Goal: Information Seeking & Learning: Learn about a topic

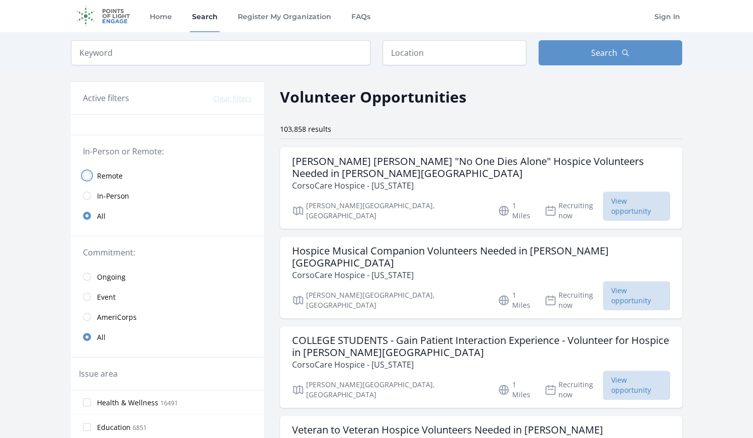
click at [88, 174] on input "radio" at bounding box center [87, 175] width 8 height 8
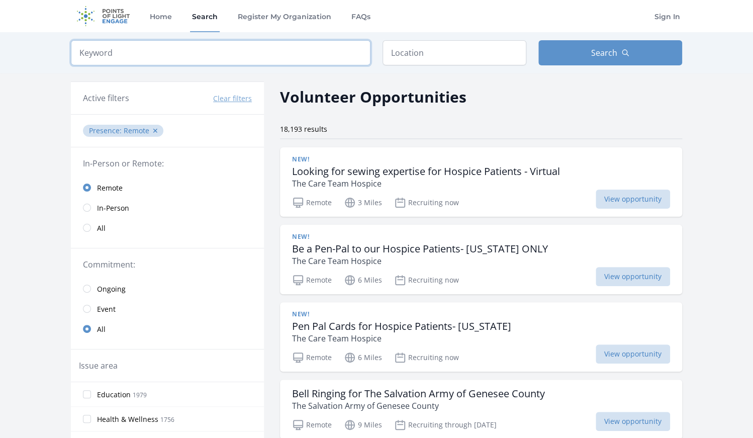
click at [327, 52] on input "search" at bounding box center [221, 52] width 300 height 25
paste input "[URL][DOMAIN_NAME]"
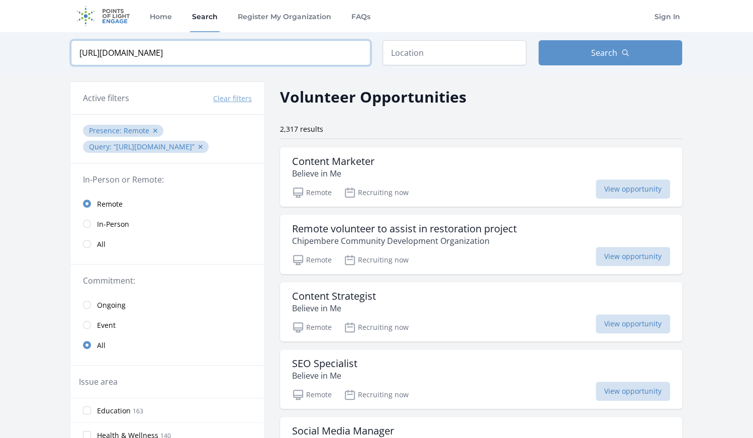
drag, startPoint x: 323, startPoint y: 55, endPoint x: 0, endPoint y: 62, distance: 322.8
click at [71, 62] on input "[URL][DOMAIN_NAME]" at bounding box center [221, 52] width 300 height 25
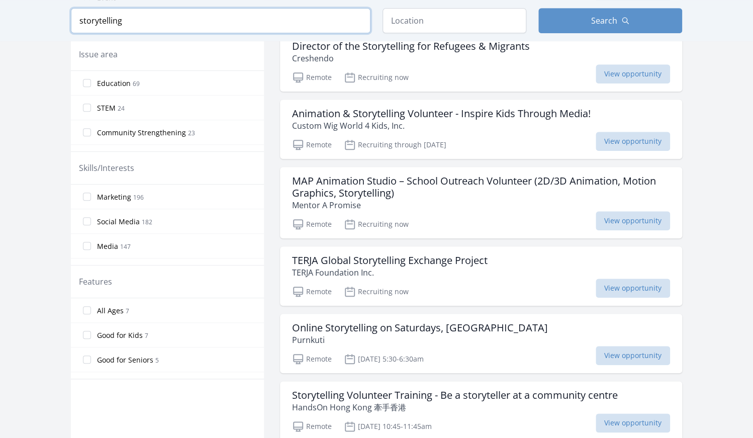
scroll to position [340, 0]
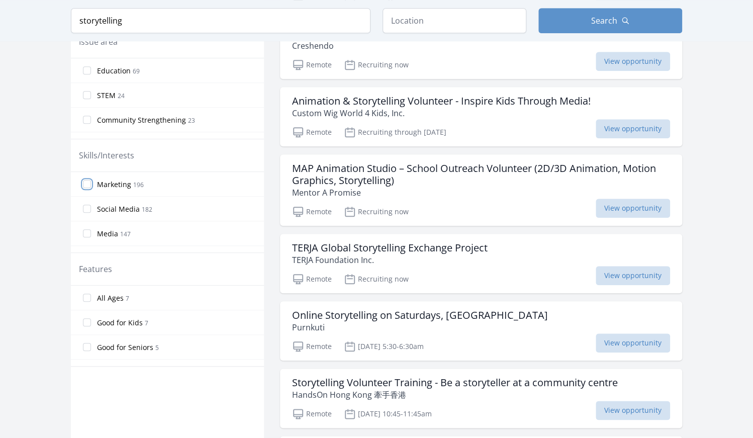
click at [85, 180] on input "Marketing 196" at bounding box center [87, 184] width 8 height 8
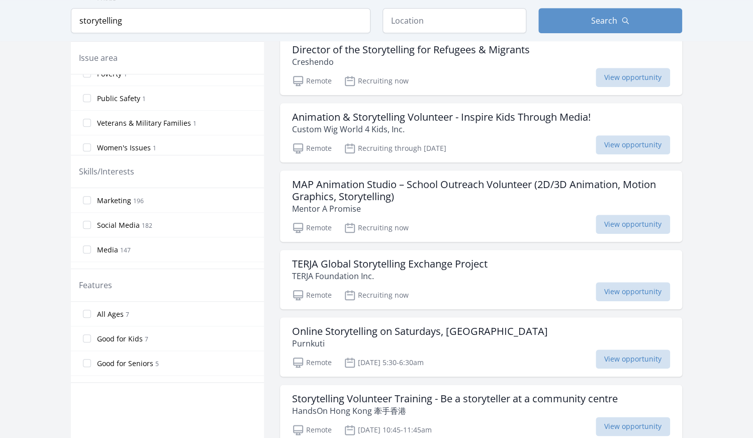
scroll to position [316, 0]
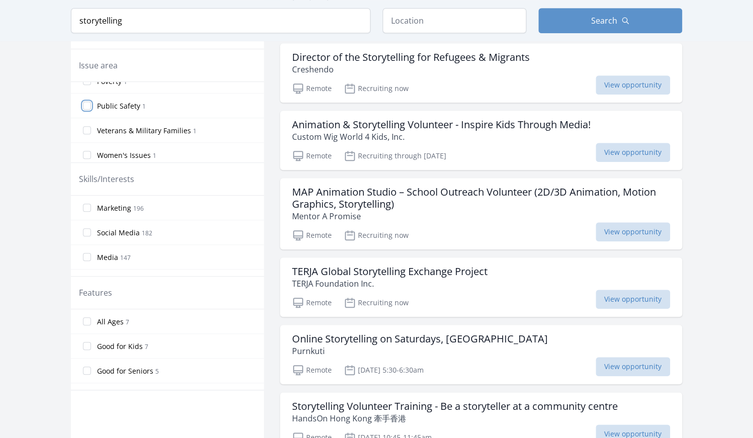
click at [87, 102] on input "Public Safety 1" at bounding box center [87, 106] width 8 height 8
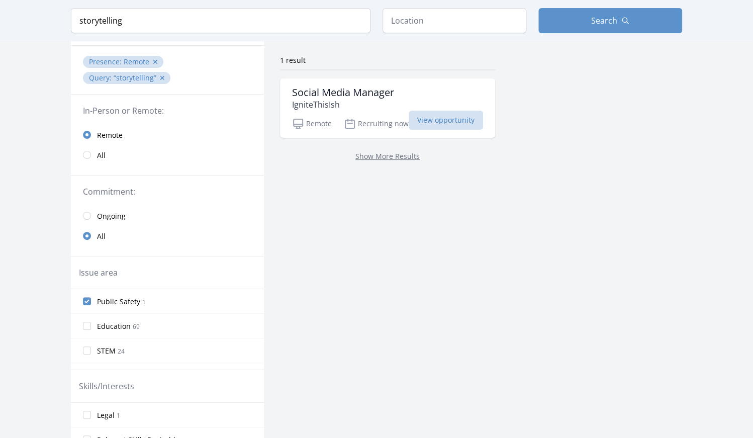
scroll to position [66, 0]
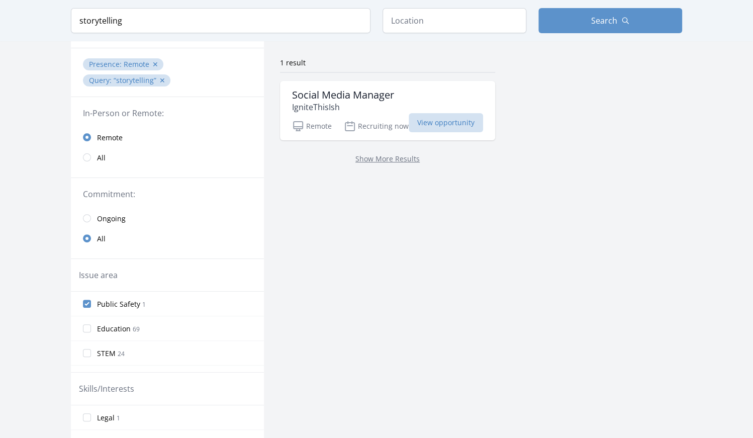
click at [83, 294] on label "Public Safety 1" at bounding box center [167, 304] width 193 height 20
click at [83, 300] on input "Public Safety 1" at bounding box center [87, 304] width 8 height 8
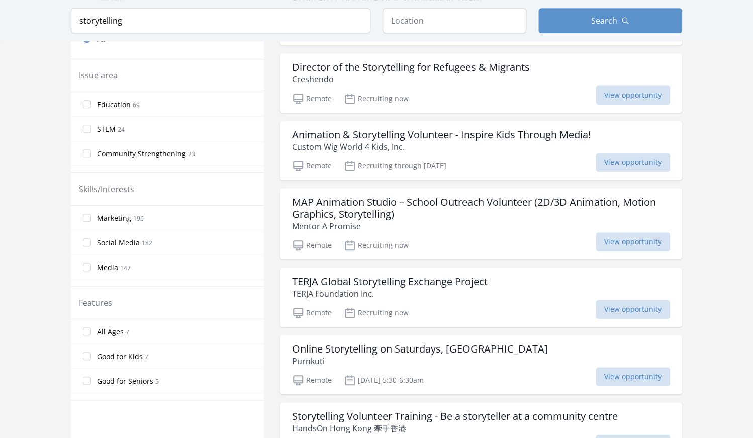
scroll to position [376, 0]
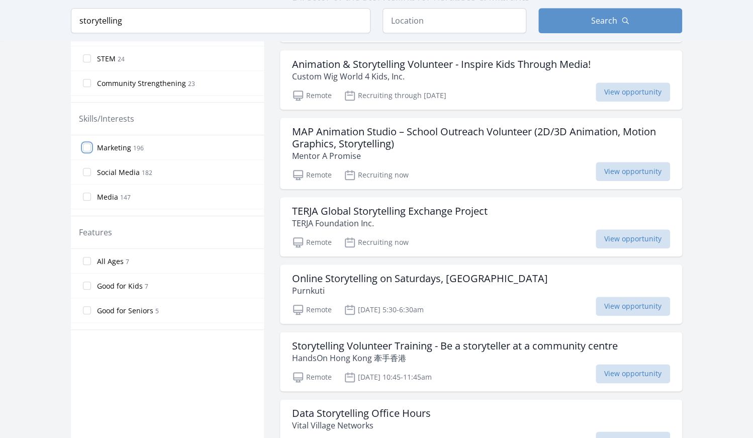
click at [87, 143] on input "Marketing 196" at bounding box center [87, 147] width 8 height 8
click at [84, 143] on input "Marketing 196" at bounding box center [87, 147] width 8 height 8
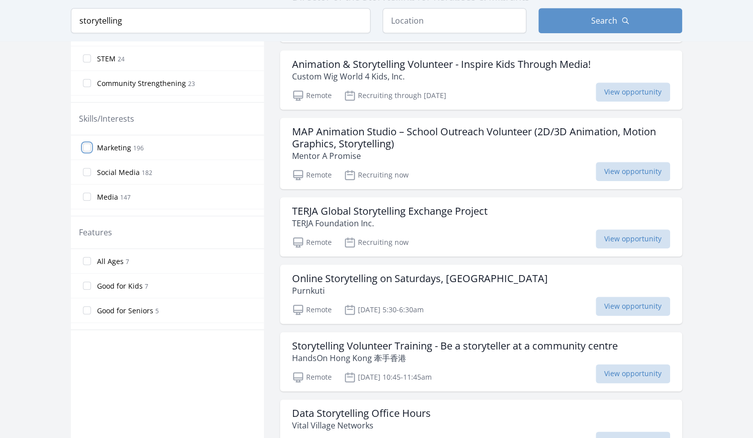
click at [84, 143] on input "Marketing 196" at bounding box center [87, 147] width 8 height 8
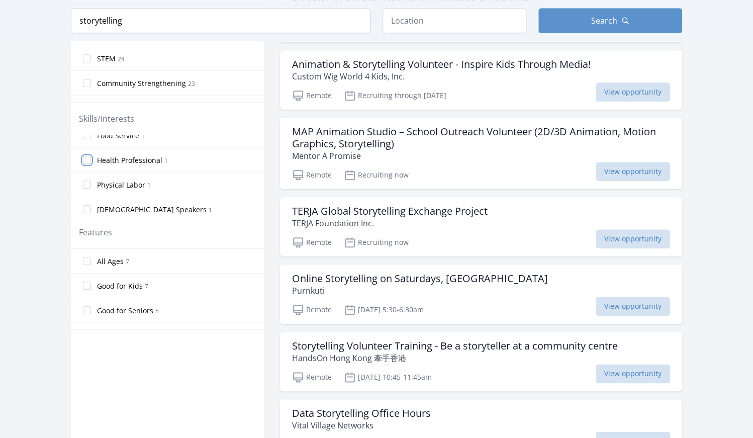
click at [88, 156] on input "Health Professional 1" at bounding box center [87, 160] width 8 height 8
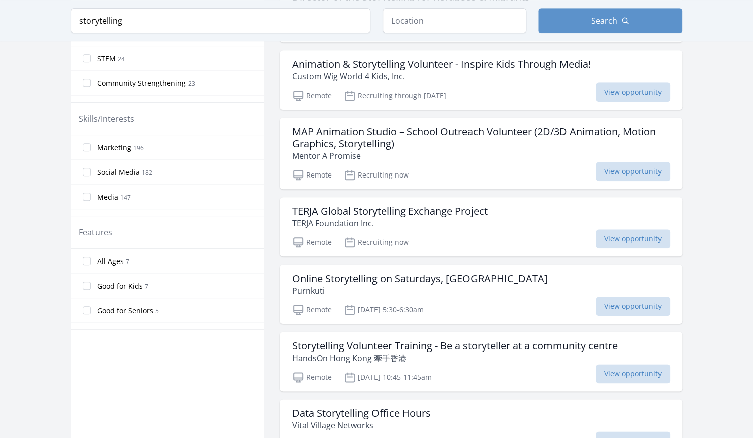
scroll to position [356, 0]
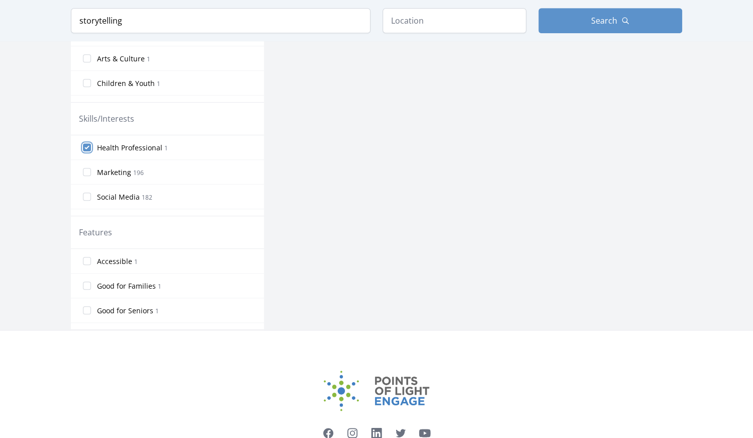
click at [87, 143] on input "Health Professional 1" at bounding box center [87, 147] width 8 height 8
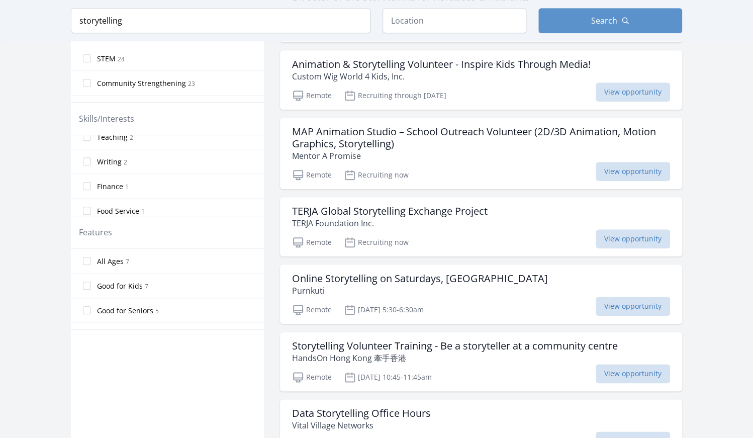
scroll to position [527, 0]
click at [90, 182] on input "Writing 2" at bounding box center [87, 186] width 8 height 8
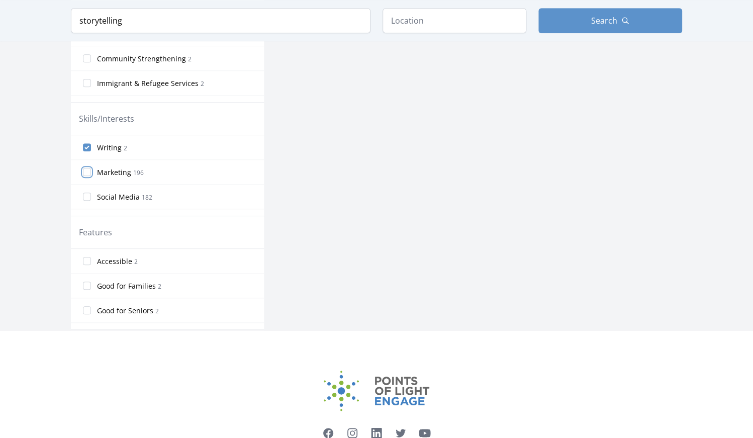
click at [88, 168] on input "Marketing 196" at bounding box center [87, 172] width 8 height 8
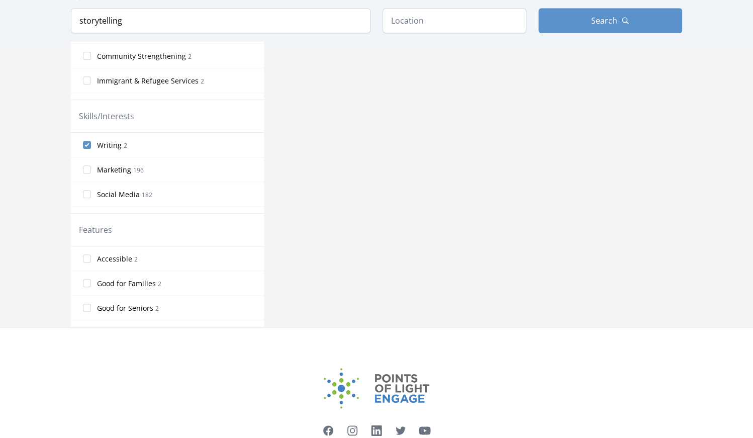
scroll to position [349, 0]
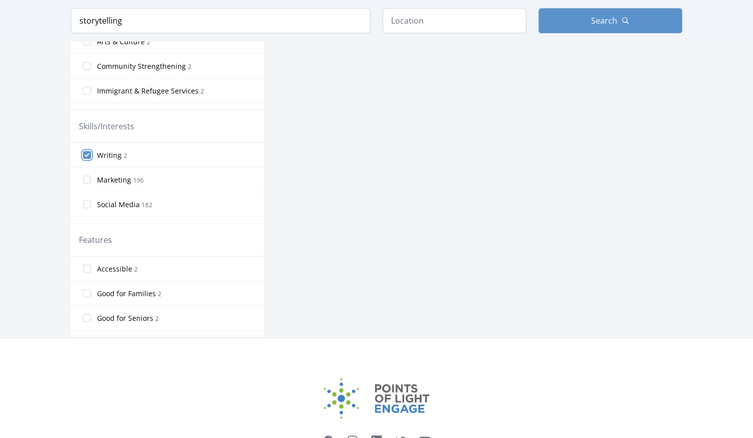
click at [87, 151] on input "Writing 2" at bounding box center [87, 155] width 8 height 8
click at [86, 151] on input "Writing 2" at bounding box center [87, 155] width 8 height 8
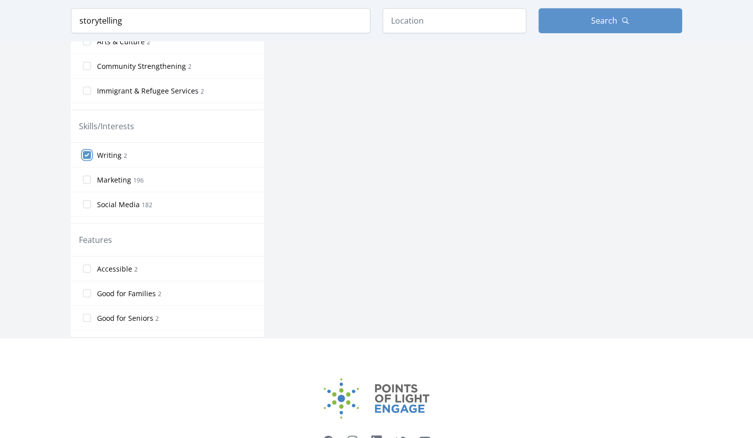
click at [86, 151] on input "Writing 2" at bounding box center [87, 155] width 8 height 8
drag, startPoint x: 743, startPoint y: 264, endPoint x: 750, endPoint y: 258, distance: 8.9
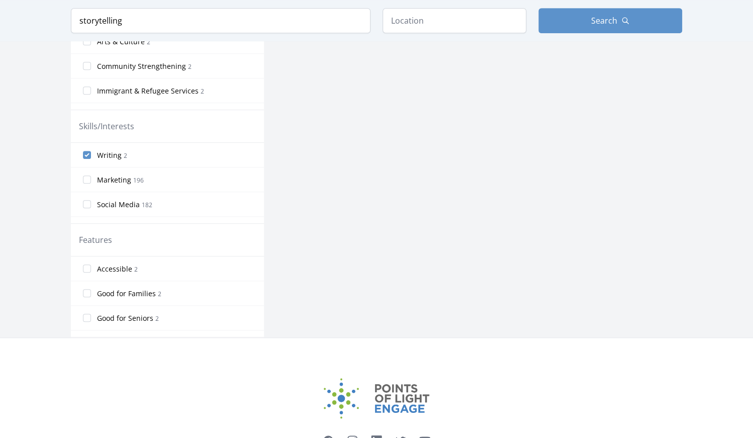
click at [750, 258] on html "Home Search Register My Organization FAQs Sign In Home" at bounding box center [376, 81] width 753 height 860
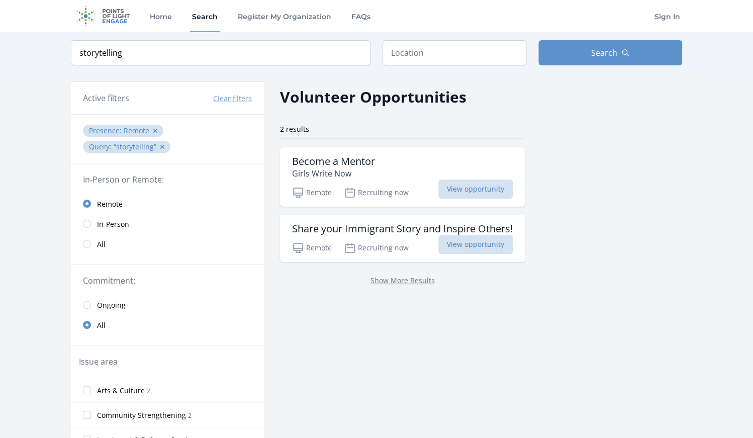
type input "torytelling"
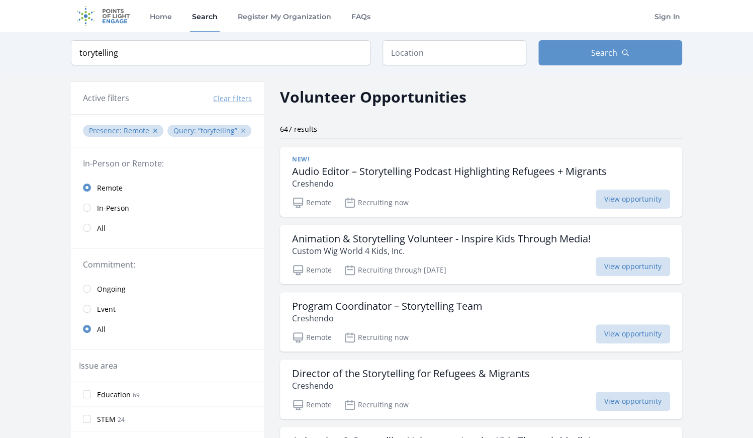
click at [242, 129] on button "✕" at bounding box center [243, 131] width 6 height 10
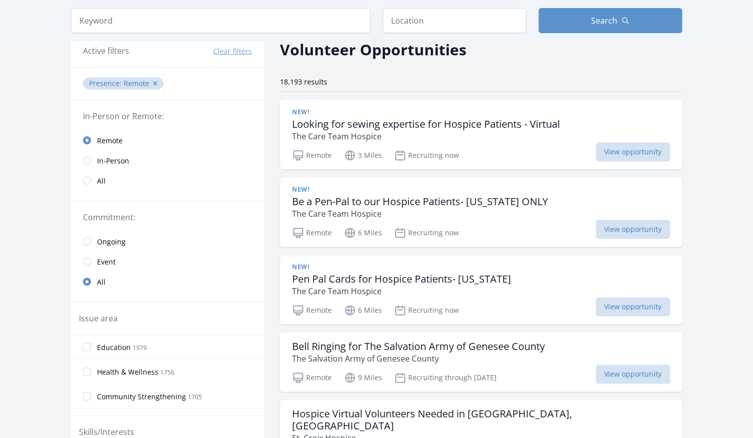
scroll to position [45, 0]
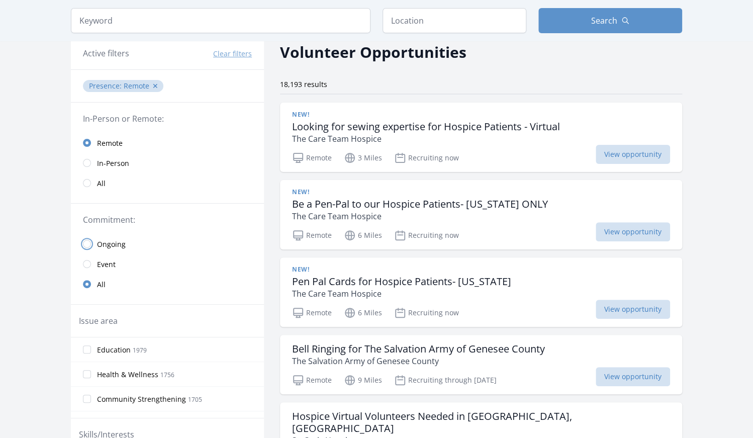
click at [88, 242] on input "radio" at bounding box center [87, 244] width 8 height 8
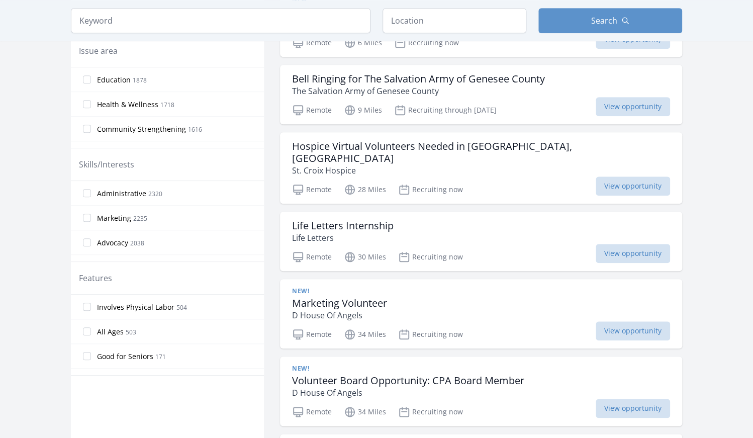
scroll to position [326, 0]
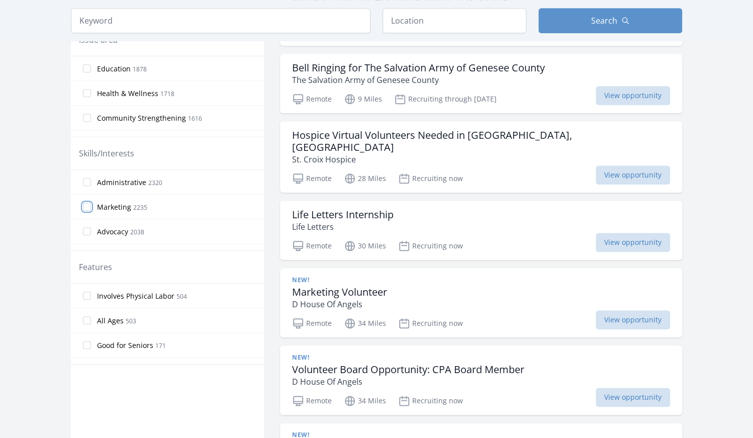
click at [90, 203] on input "Marketing 2235" at bounding box center [87, 207] width 8 height 8
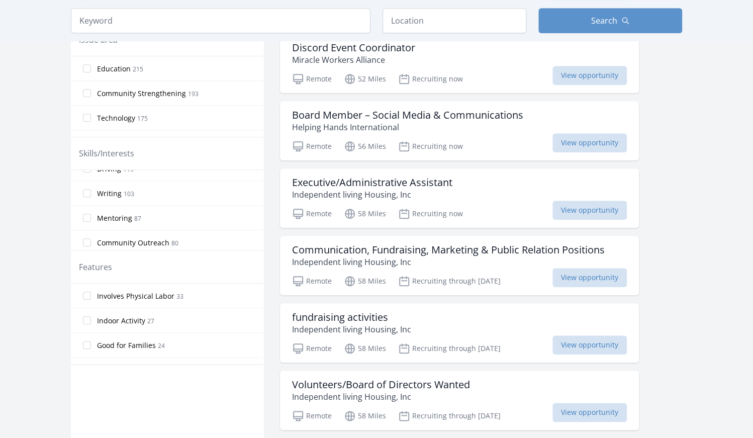
scroll to position [612, 0]
click at [85, 181] on input "Writing 103" at bounding box center [87, 185] width 8 height 8
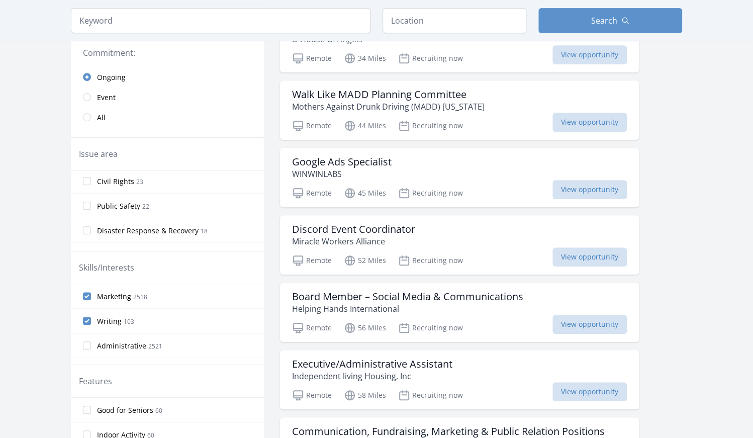
scroll to position [440, 0]
click at [85, 231] on input "Disaster Response & Recovery 18" at bounding box center [87, 235] width 8 height 8
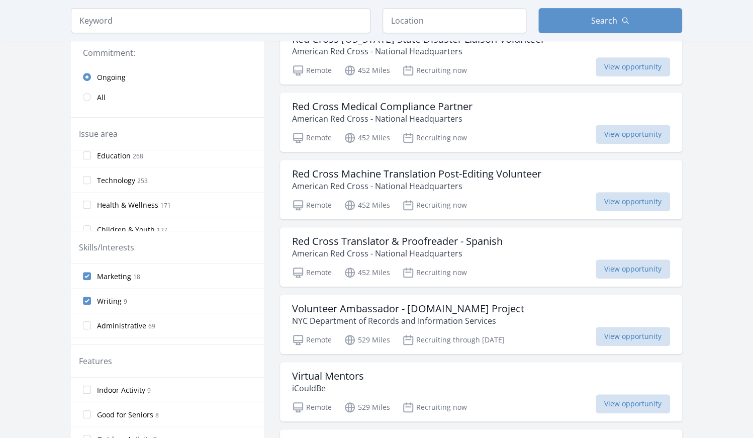
scroll to position [62, 0]
click at [87, 172] on input "Technology 253" at bounding box center [87, 174] width 8 height 8
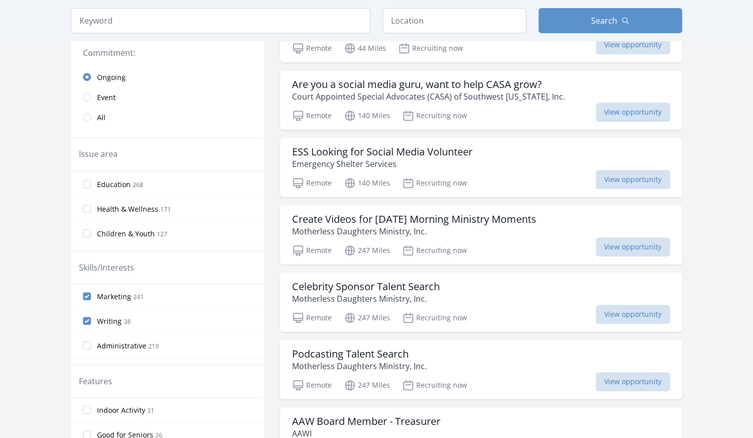
scroll to position [80, 0]
click at [86, 198] on input "Health & Wellness 171" at bounding box center [87, 201] width 8 height 8
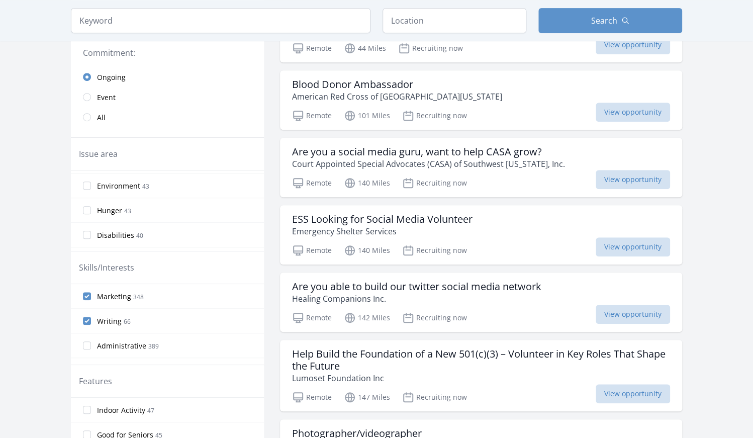
scroll to position [295, 0]
click at [86, 179] on input "Environment 43" at bounding box center [87, 183] width 8 height 8
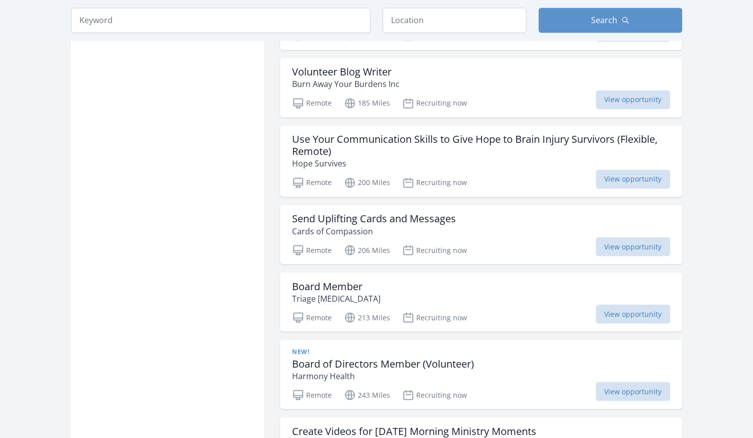
scroll to position [710, 0]
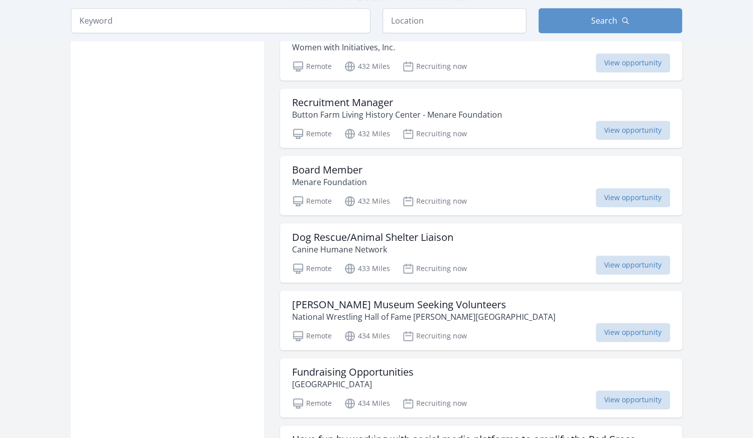
scroll to position [2276, 0]
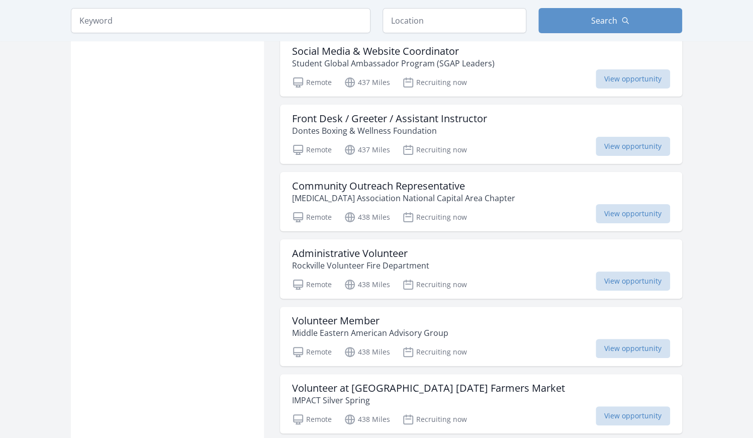
scroll to position [3727, 0]
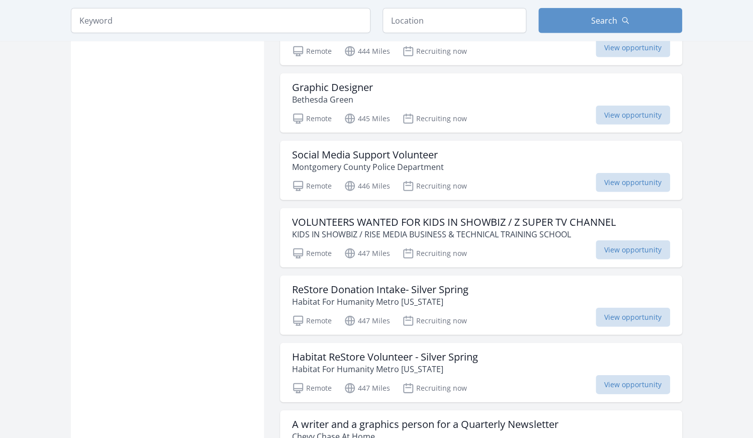
scroll to position [5037, 0]
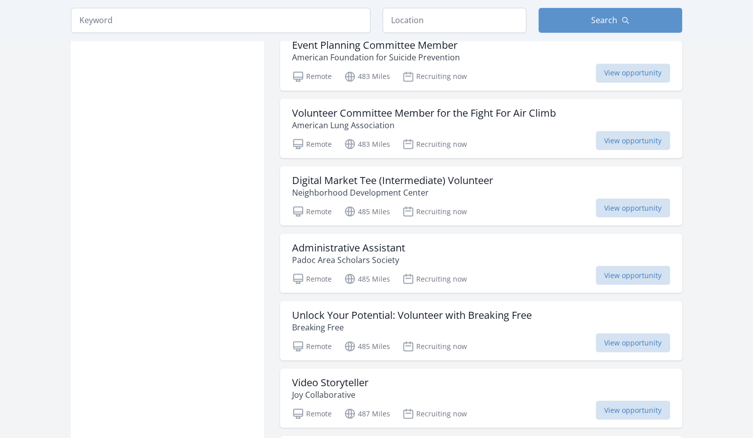
scroll to position [6550, 0]
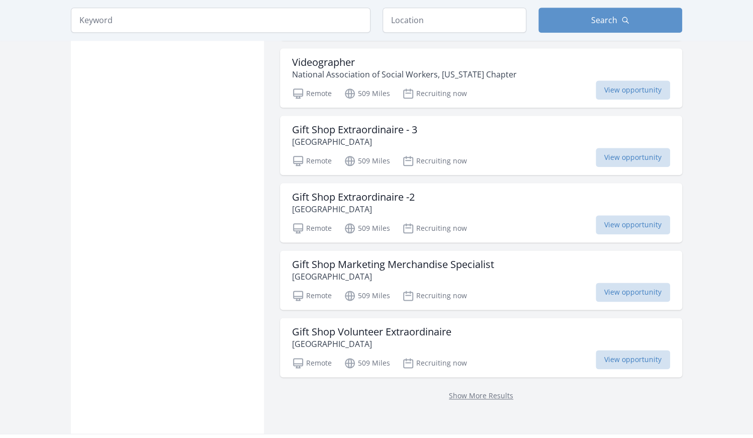
scroll to position [8088, 0]
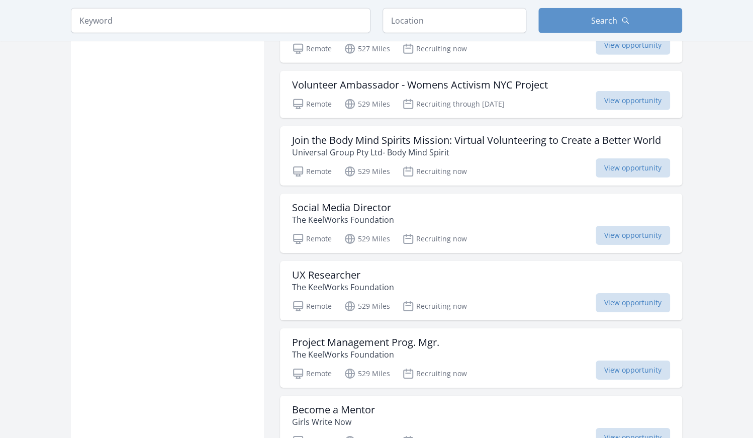
scroll to position [9186, 0]
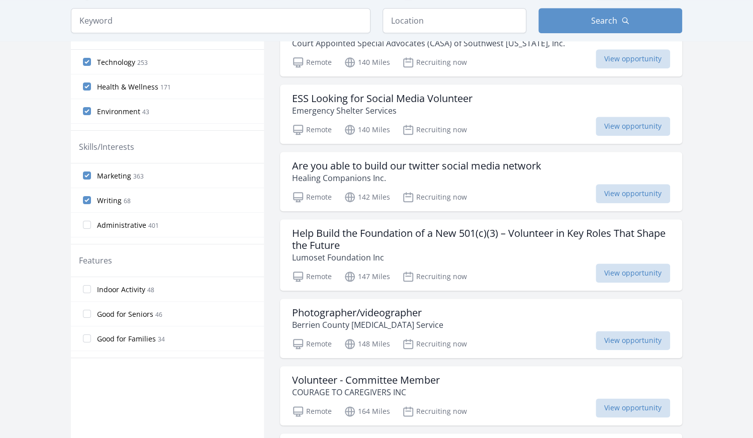
scroll to position [348, 0]
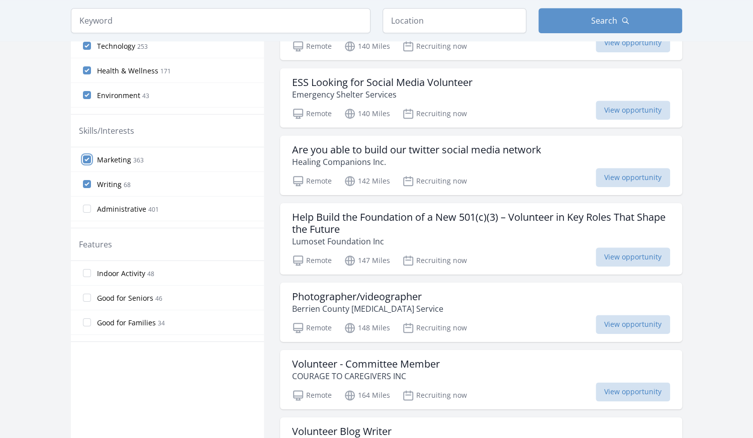
click at [87, 157] on input "Marketing 363" at bounding box center [87, 159] width 8 height 8
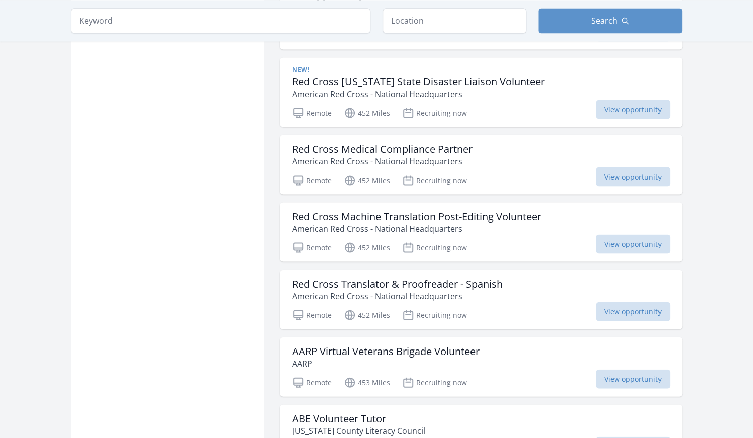
scroll to position [917, 0]
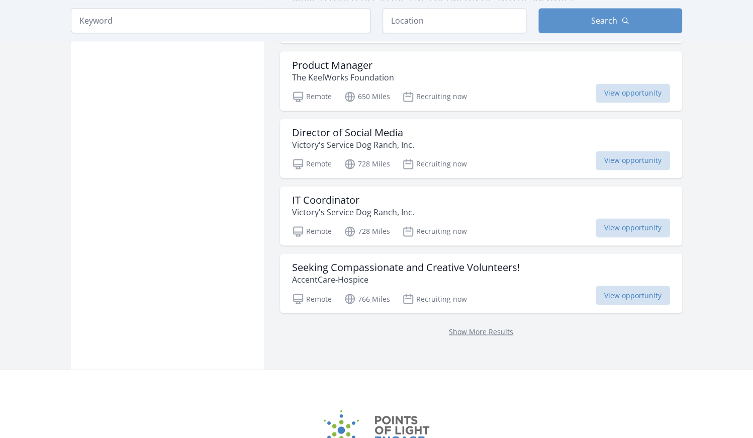
scroll to position [2618, 0]
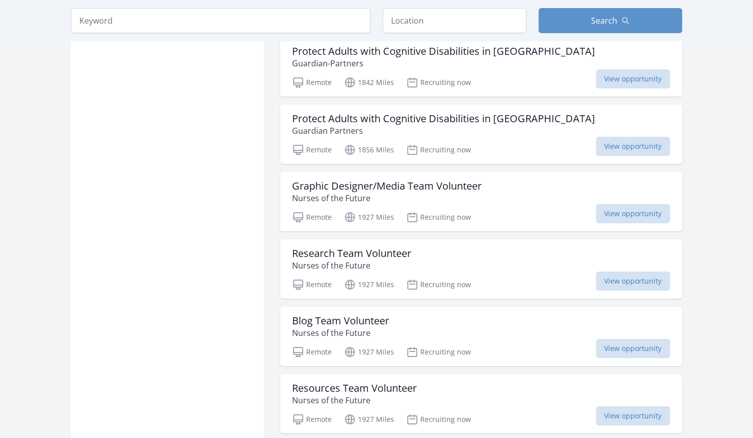
scroll to position [3933, 0]
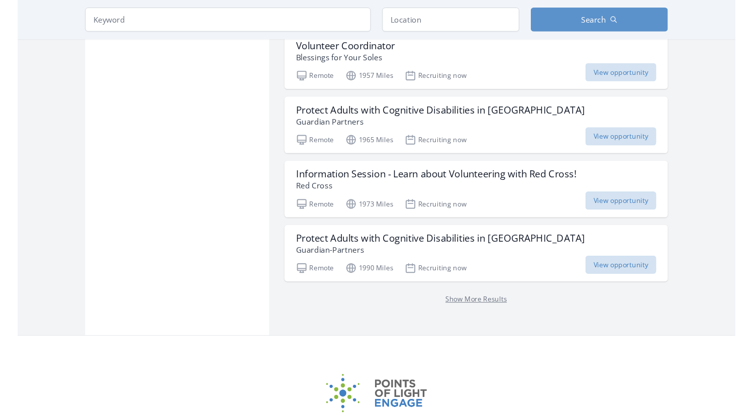
scroll to position [4336, 0]
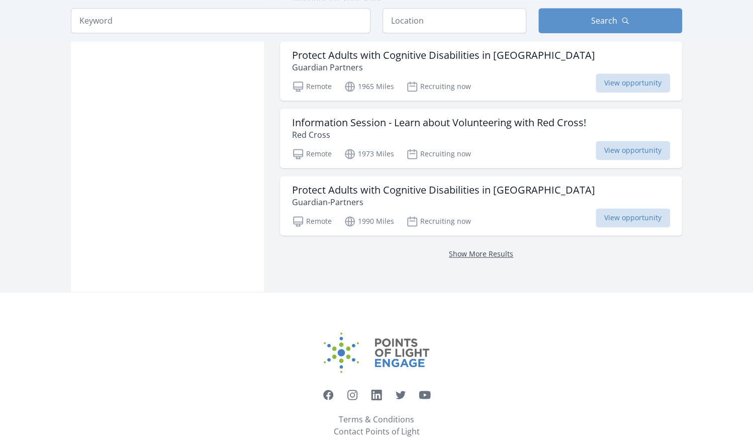
click at [503, 249] on link "Show More Results" at bounding box center [481, 254] width 64 height 10
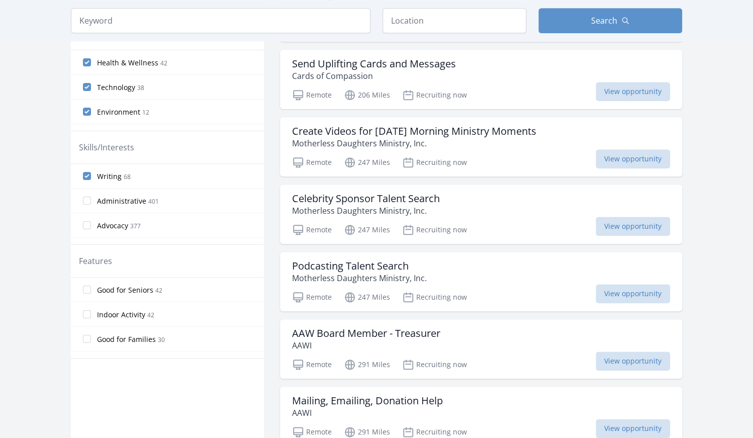
scroll to position [281, 0]
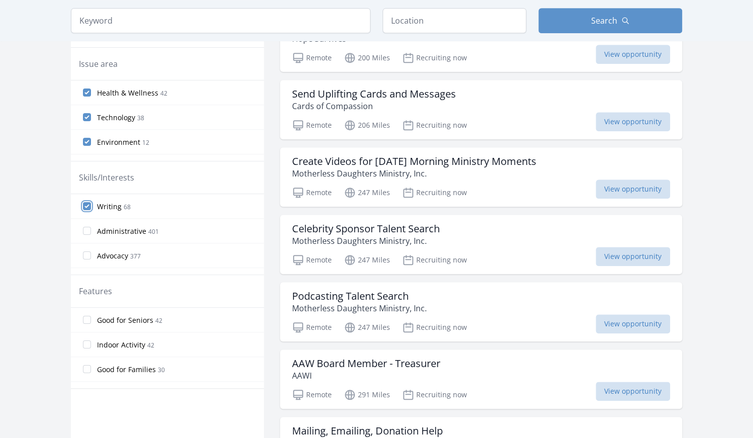
click at [88, 206] on input "Writing 68" at bounding box center [87, 206] width 8 height 8
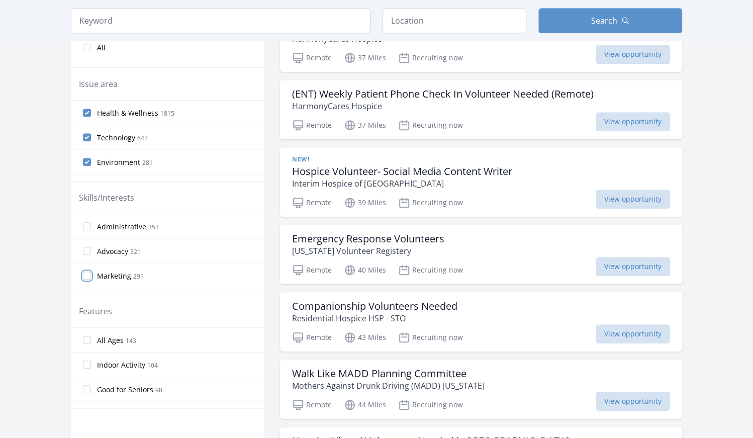
click at [89, 274] on input "Marketing 291" at bounding box center [87, 275] width 8 height 8
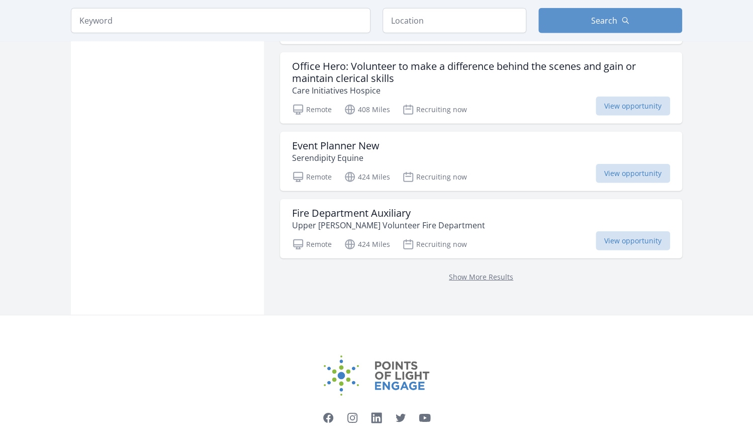
scroll to position [1315, 0]
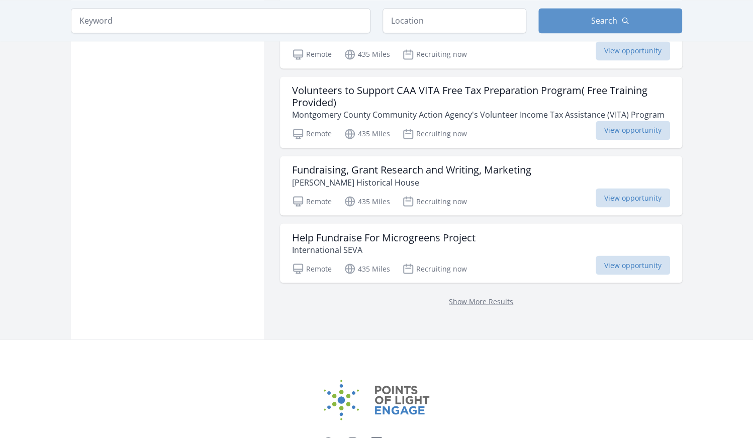
scroll to position [2689, 0]
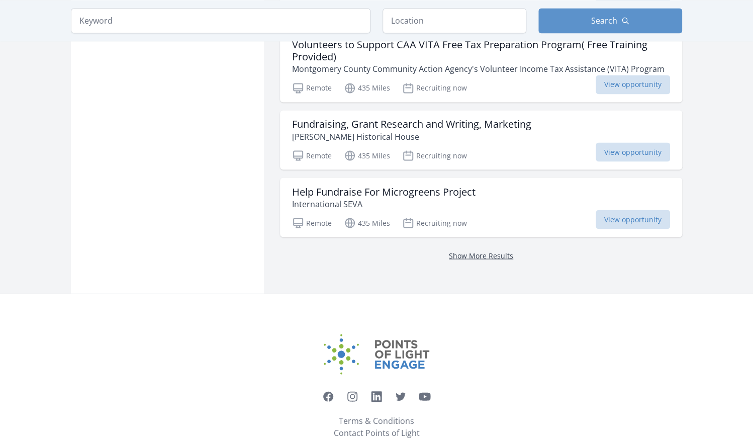
click at [489, 250] on link "Show More Results" at bounding box center [481, 255] width 64 height 10
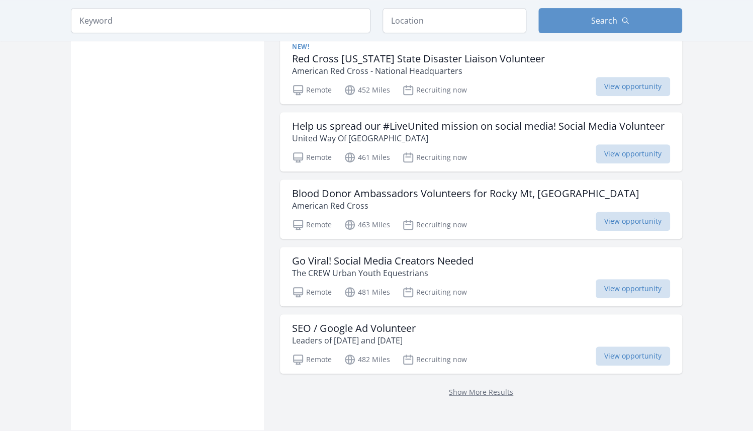
scroll to position [4017, 0]
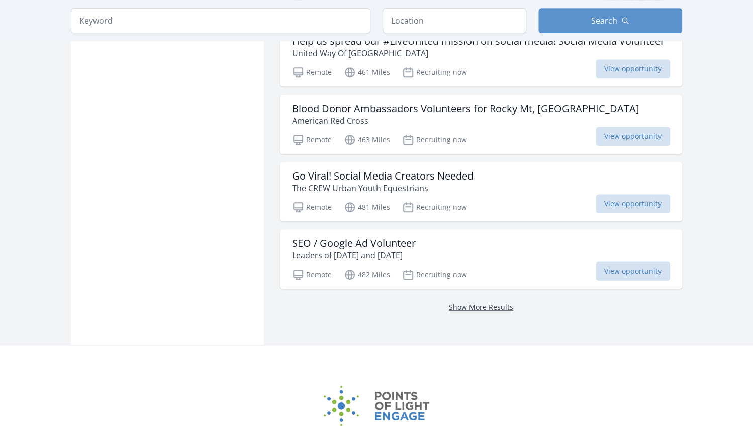
click at [505, 302] on link "Show More Results" at bounding box center [481, 307] width 64 height 10
drag, startPoint x: 497, startPoint y: 252, endPoint x: 488, endPoint y: 260, distance: 12.5
click at [488, 301] on p "Show More Results" at bounding box center [481, 307] width 378 height 12
click at [488, 302] on link "Show More Results" at bounding box center [481, 307] width 64 height 10
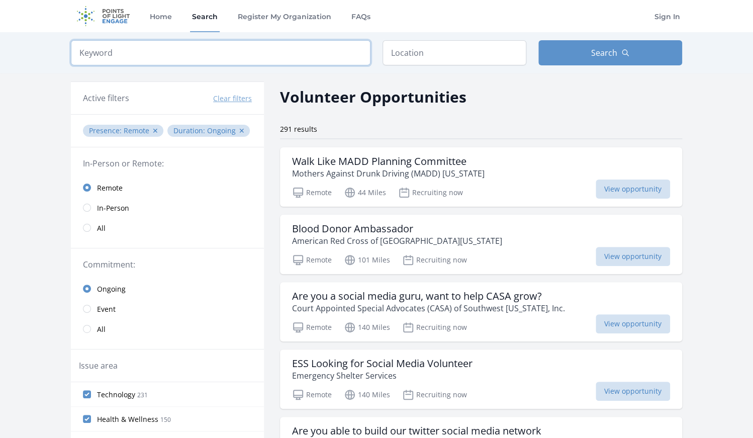
click at [345, 49] on input "search" at bounding box center [221, 52] width 300 height 25
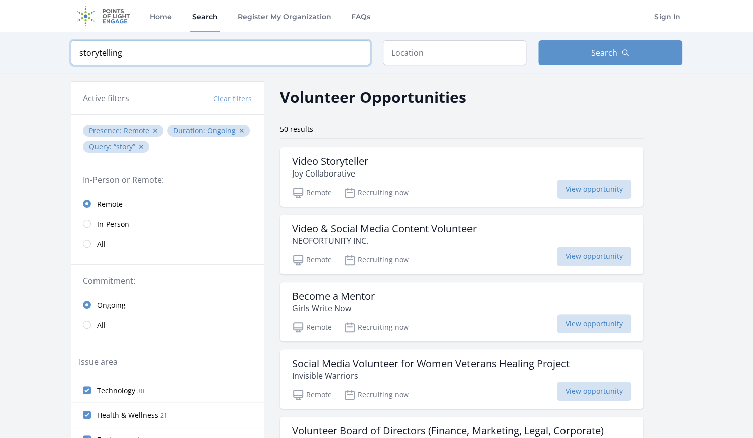
click button "submit" at bounding box center [0, 0] width 0 height 0
click at [606, 47] on span "Search" at bounding box center [604, 53] width 26 height 12
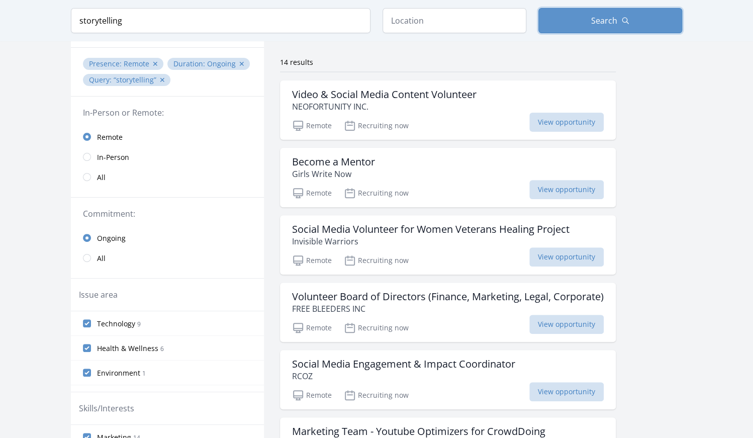
scroll to position [65, 0]
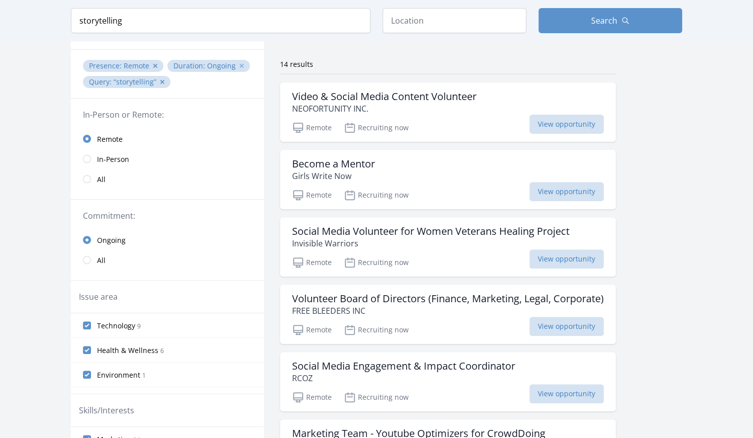
click at [239, 66] on button "✕" at bounding box center [242, 66] width 6 height 10
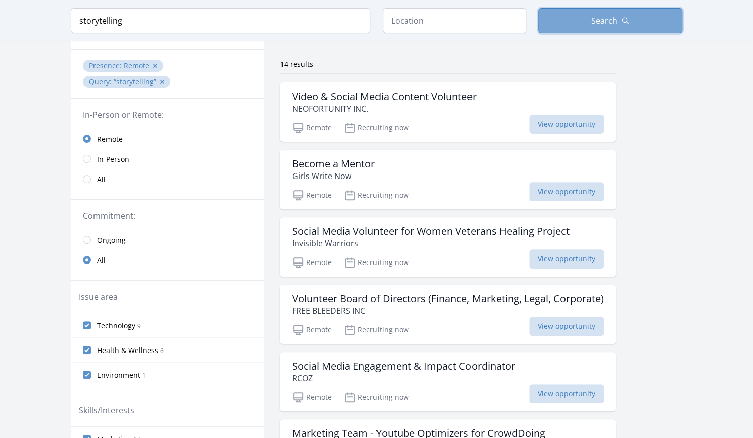
click at [643, 27] on button "Search" at bounding box center [610, 20] width 144 height 25
click at [146, 22] on input "storytelling" at bounding box center [221, 20] width 300 height 25
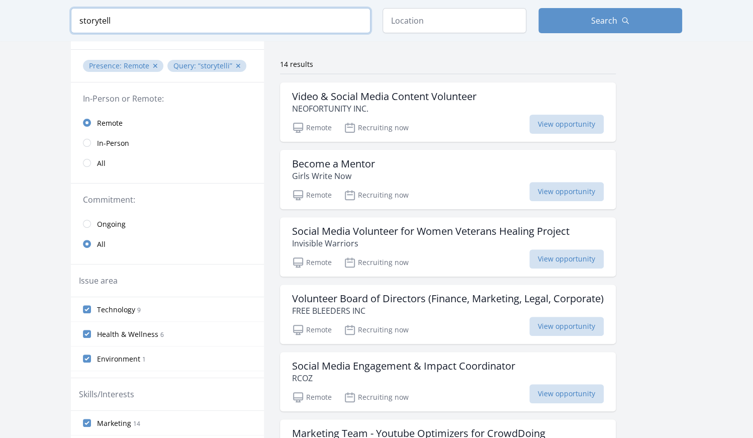
click button "submit" at bounding box center [0, 0] width 0 height 0
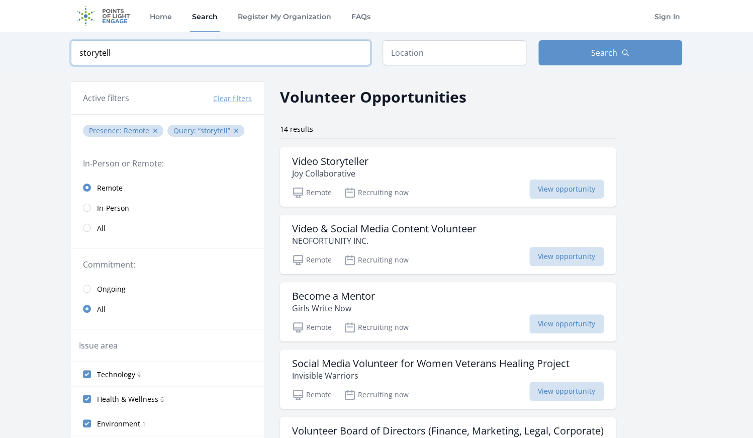
drag, startPoint x: 229, startPoint y: 50, endPoint x: 39, endPoint y: 42, distance: 189.7
click at [71, 42] on input "storytell" at bounding box center [221, 52] width 300 height 25
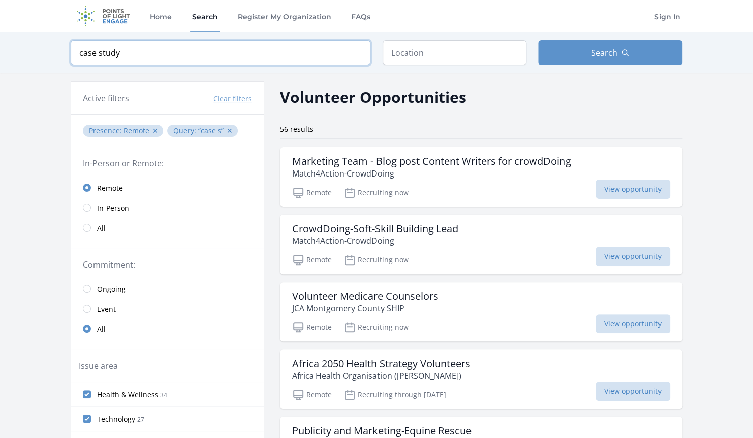
type input "case study"
click button "submit" at bounding box center [0, 0] width 0 height 0
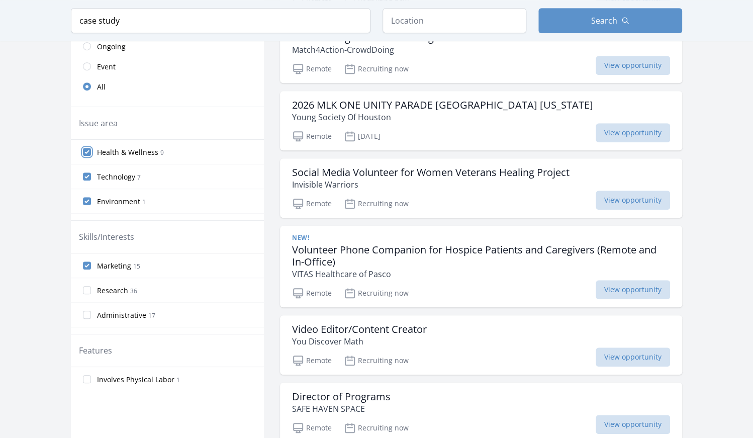
click at [85, 148] on input "Health & Wellness 9" at bounding box center [87, 152] width 8 height 8
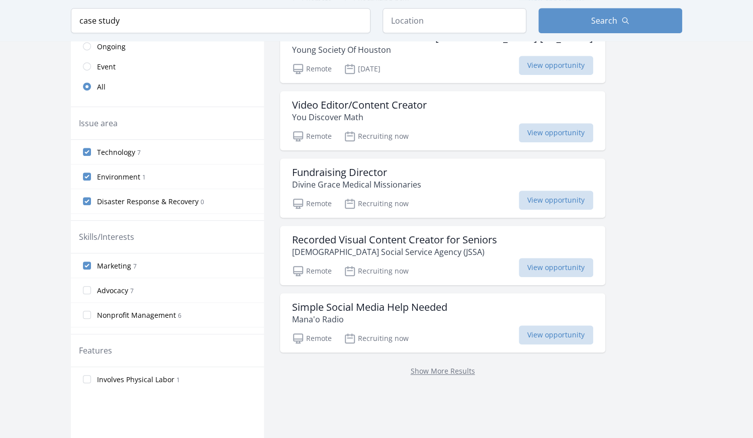
click at [89, 166] on label "Environment 1" at bounding box center [167, 176] width 193 height 20
click at [89, 172] on input "Environment 1" at bounding box center [87, 176] width 8 height 8
click at [85, 172] on input "Disaster Response & Recovery 0" at bounding box center [87, 176] width 8 height 8
click at [84, 147] on input "Technology 7" at bounding box center [87, 151] width 8 height 8
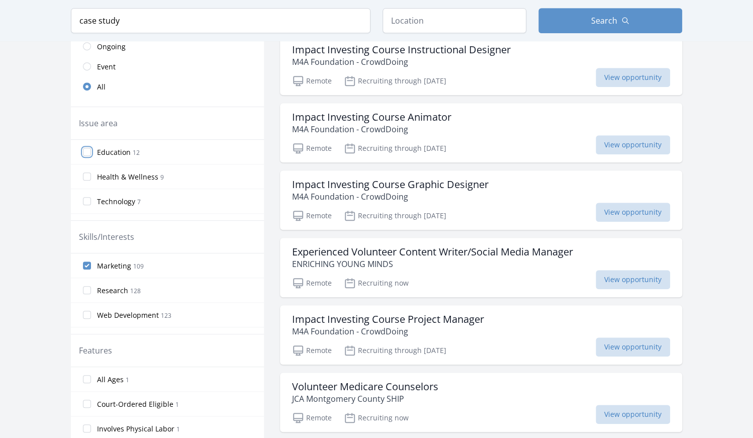
click at [87, 148] on input "Education 12" at bounding box center [87, 152] width 8 height 8
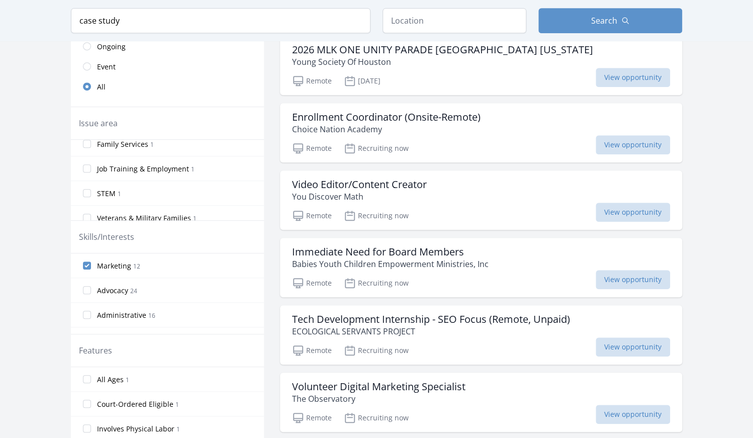
scroll to position [212, 0]
click at [87, 182] on input "STEM 1" at bounding box center [87, 186] width 8 height 8
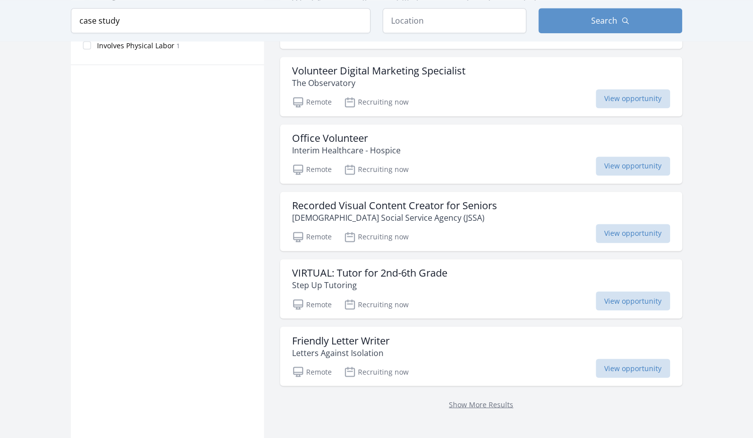
scroll to position [638, 0]
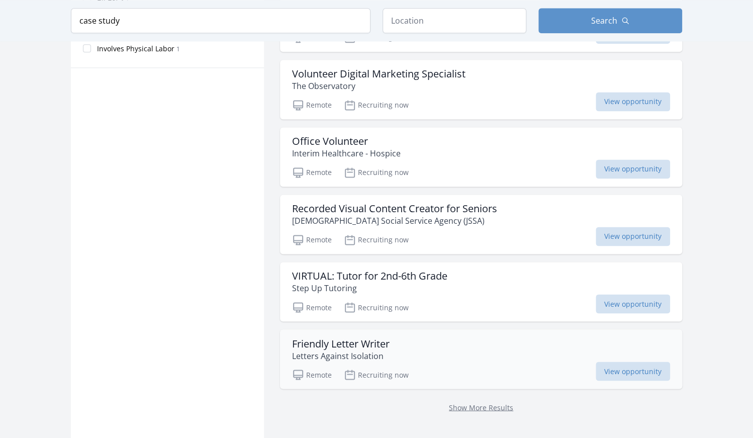
click at [387, 337] on h3 "Friendly Letter Writer" at bounding box center [341, 343] width 98 height 12
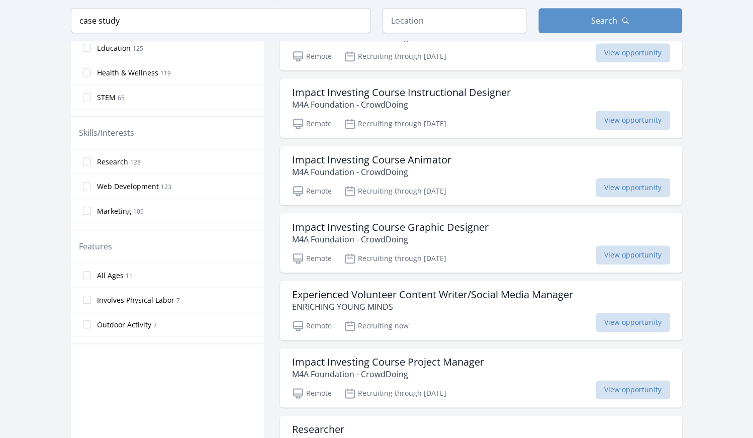
scroll to position [361, 0]
click at [86, 208] on input "Marketing 109" at bounding box center [87, 212] width 8 height 8
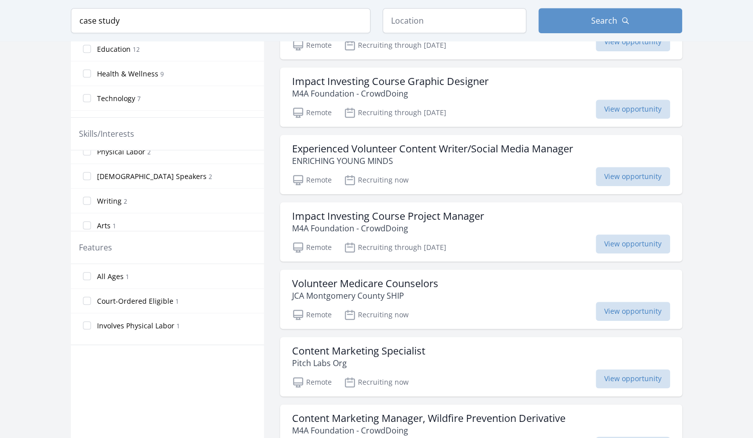
scroll to position [644, 0]
click at [86, 204] on input "Writing 2" at bounding box center [87, 208] width 8 height 8
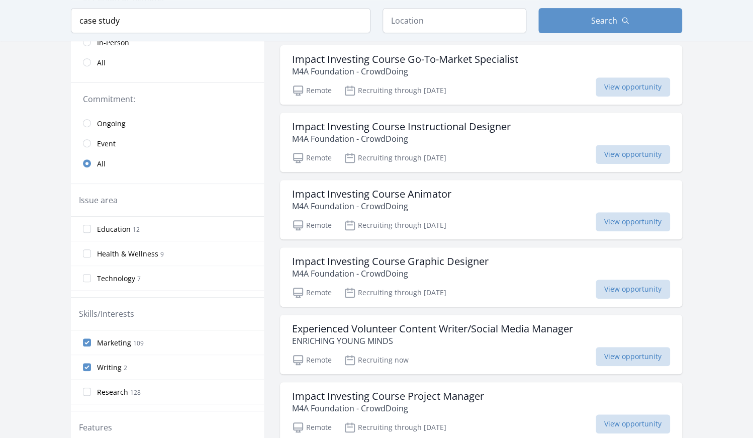
scroll to position [179, 0]
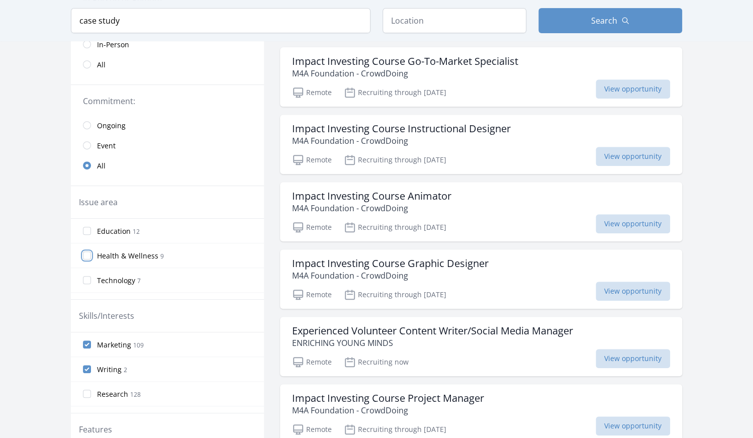
click at [87, 251] on input "Health & Wellness 9" at bounding box center [87, 255] width 8 height 8
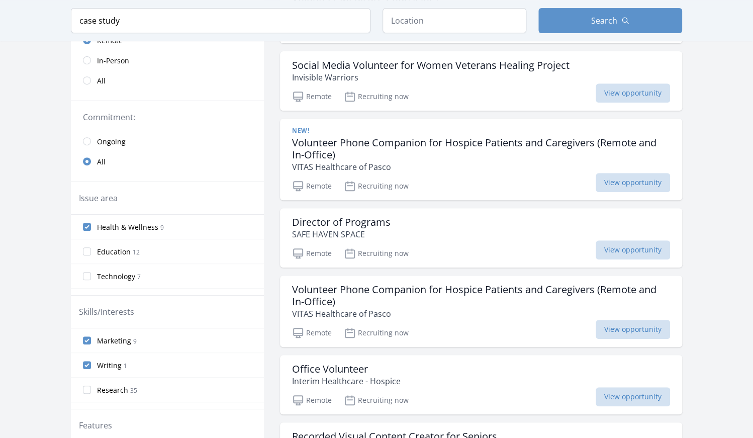
scroll to position [159, 0]
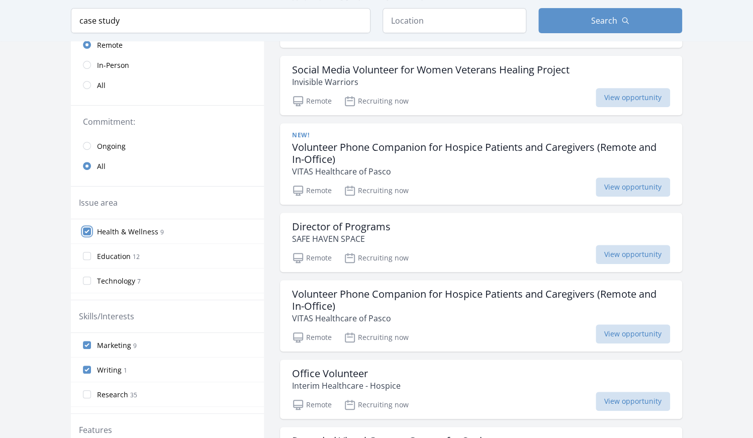
click at [85, 227] on input "Health & Wellness 9" at bounding box center [87, 231] width 8 height 8
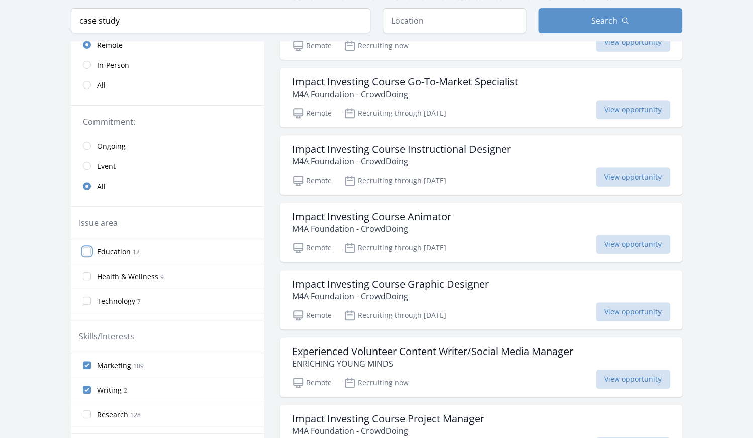
click at [87, 247] on input "Education 12" at bounding box center [87, 251] width 8 height 8
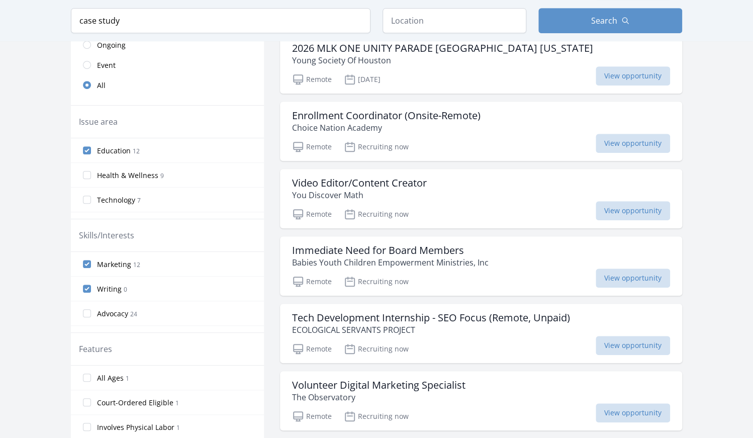
scroll to position [242, 0]
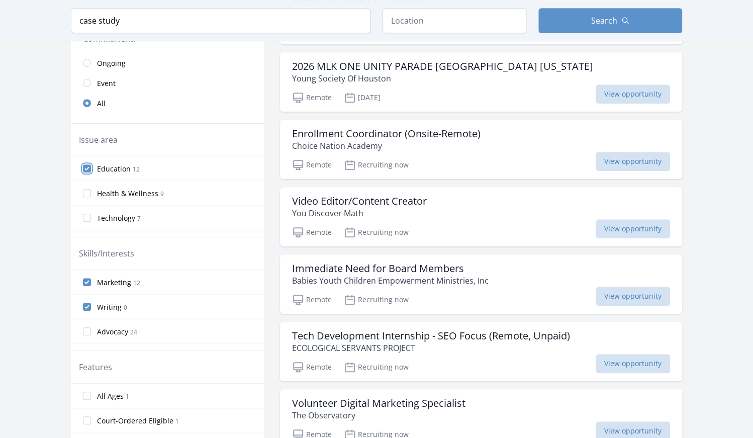
click at [88, 164] on input "Education 12" at bounding box center [87, 168] width 8 height 8
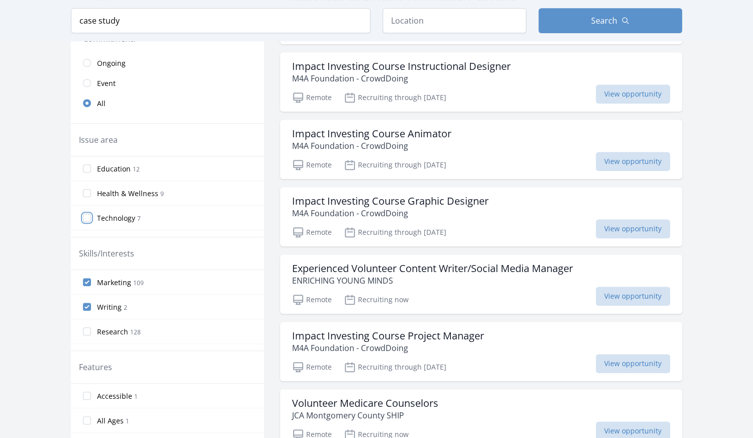
click at [87, 214] on input "Technology 7" at bounding box center [87, 218] width 8 height 8
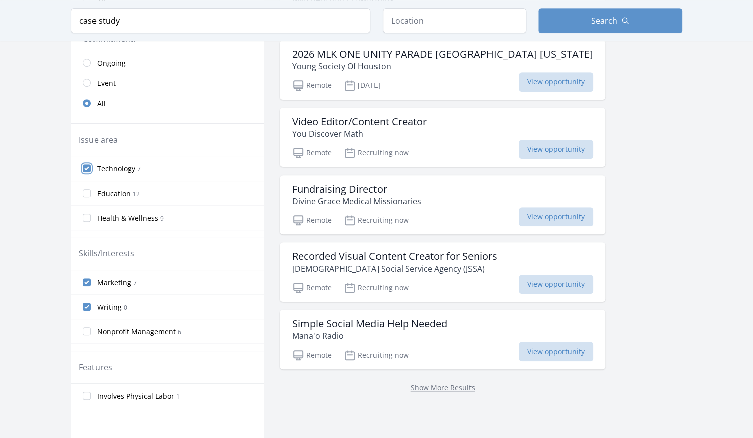
click at [85, 164] on input "Technology 7" at bounding box center [87, 168] width 8 height 8
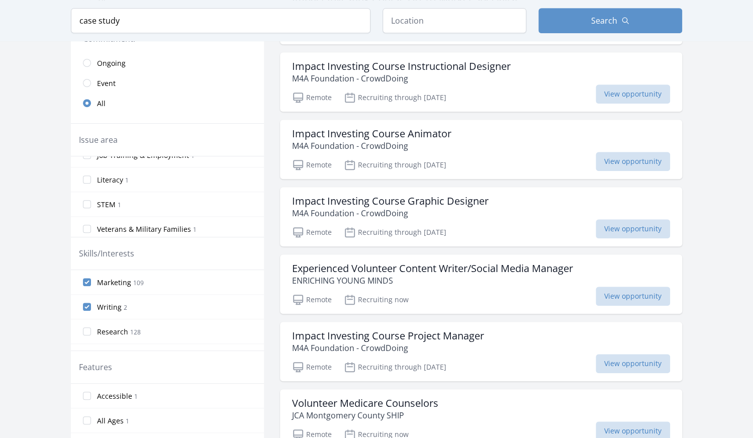
scroll to position [261, 0]
click at [84, 199] on input "STEM 1" at bounding box center [87, 203] width 8 height 8
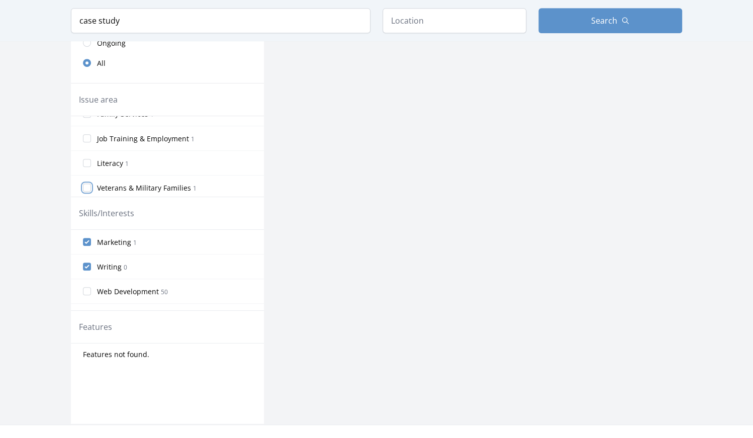
click at [88, 183] on input "Veterans & Military Families 1" at bounding box center [87, 187] width 8 height 8
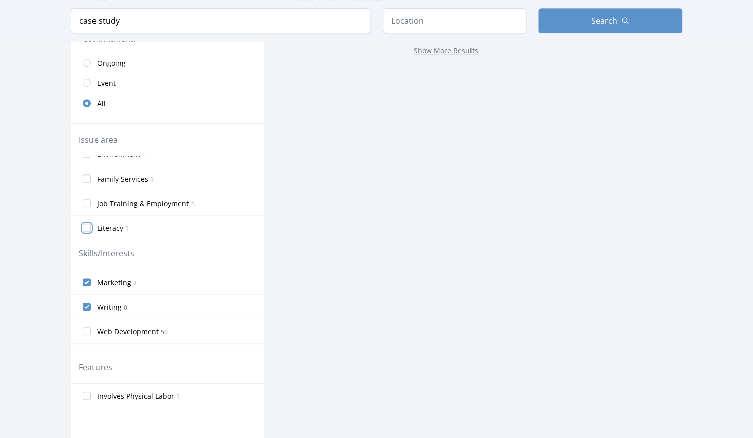
click at [85, 224] on input "Literacy 1" at bounding box center [87, 228] width 8 height 8
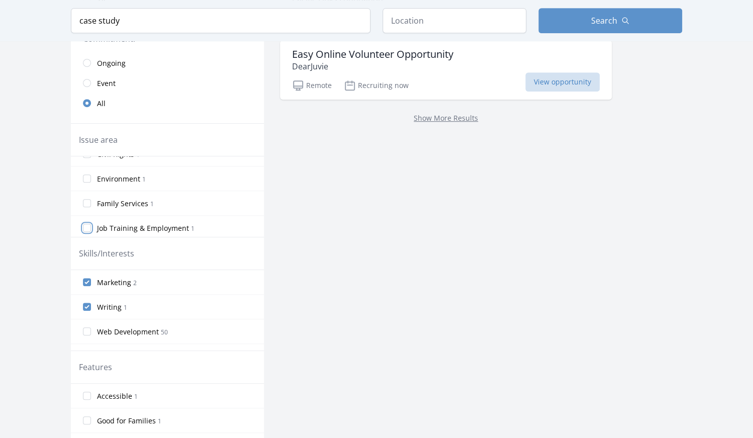
click at [87, 224] on input "Job Training & Employment 1" at bounding box center [87, 228] width 8 height 8
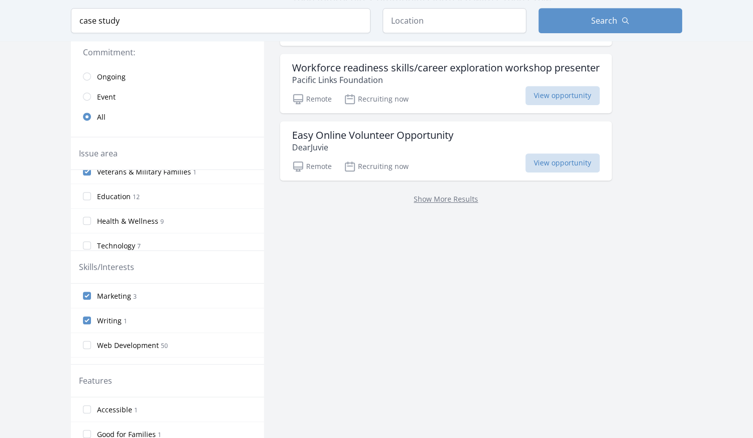
scroll to position [89, 0]
click at [85, 187] on input "Education 12" at bounding box center [87, 191] width 8 height 8
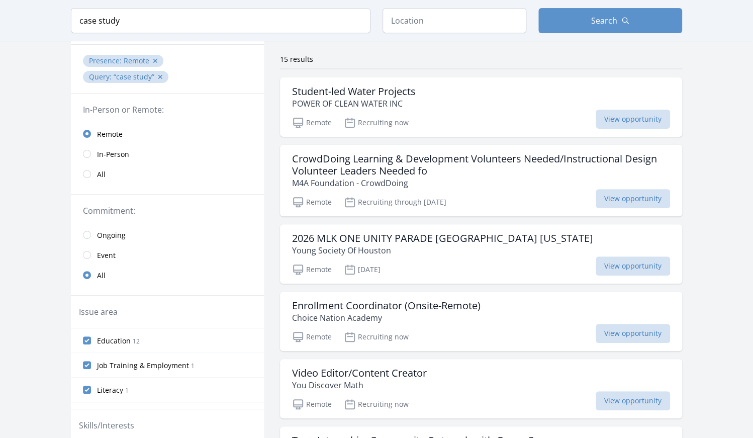
scroll to position [0, 0]
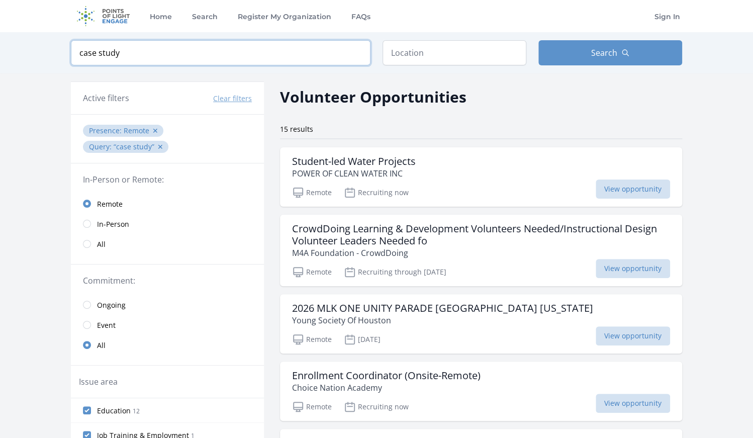
drag, startPoint x: 125, startPoint y: 52, endPoint x: 99, endPoint y: 52, distance: 26.1
click at [99, 52] on input "case study" at bounding box center [221, 52] width 300 height 25
click button "submit" at bounding box center [0, 0] width 0 height 0
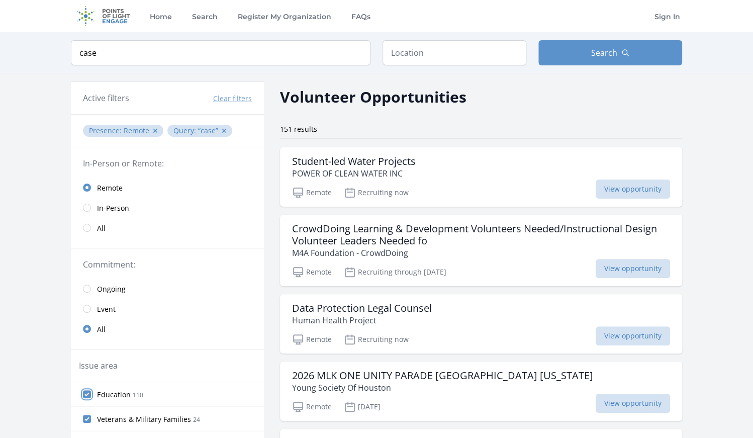
click at [86, 396] on input "Education 110" at bounding box center [87, 394] width 8 height 8
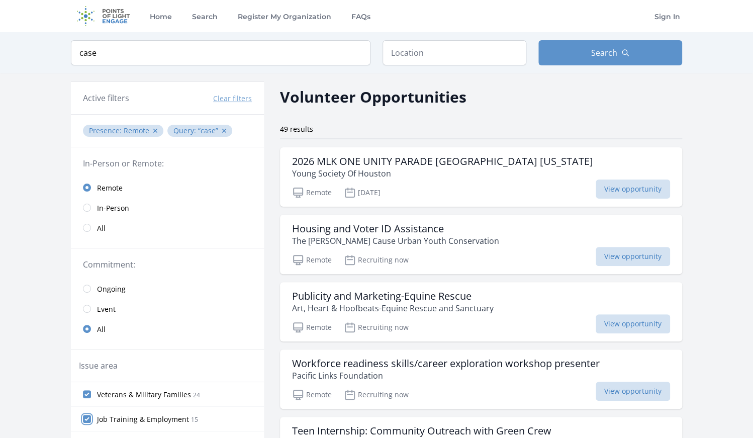
click at [86, 418] on input "Job Training & Employment 15" at bounding box center [87, 419] width 8 height 8
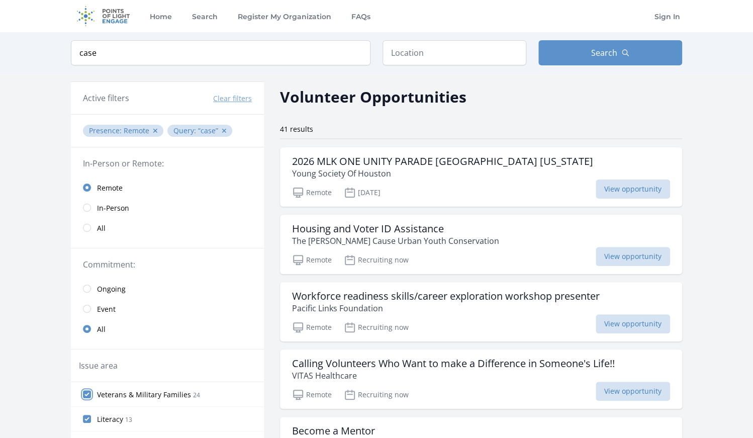
click at [87, 393] on input "Veterans & Military Families 24" at bounding box center [87, 394] width 8 height 8
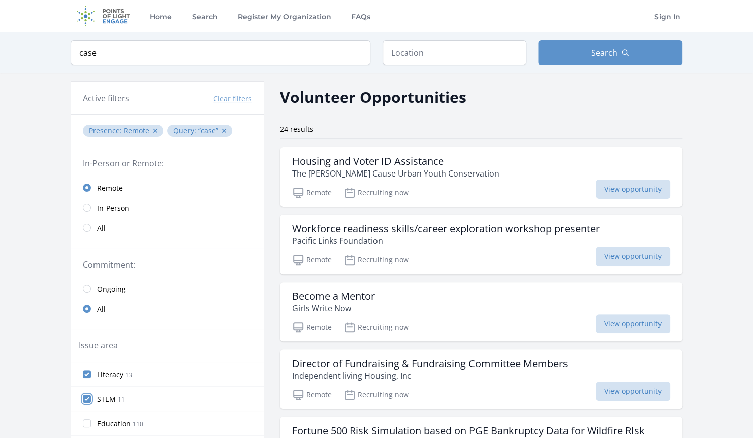
click at [85, 396] on input "STEM 11" at bounding box center [87, 399] width 8 height 8
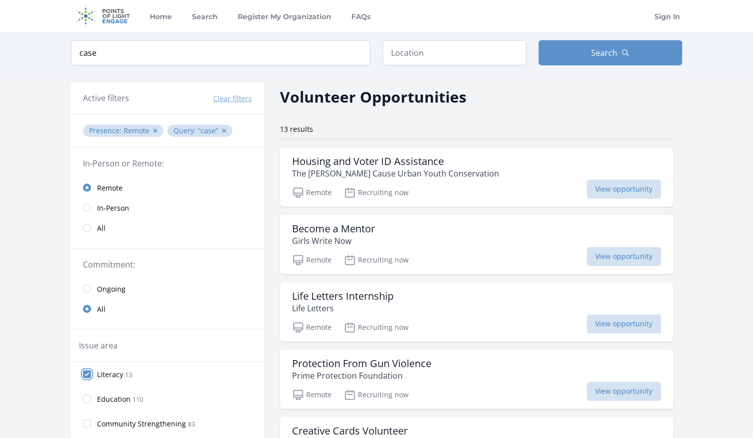
click at [87, 372] on input "Literacy 13" at bounding box center [87, 374] width 8 height 8
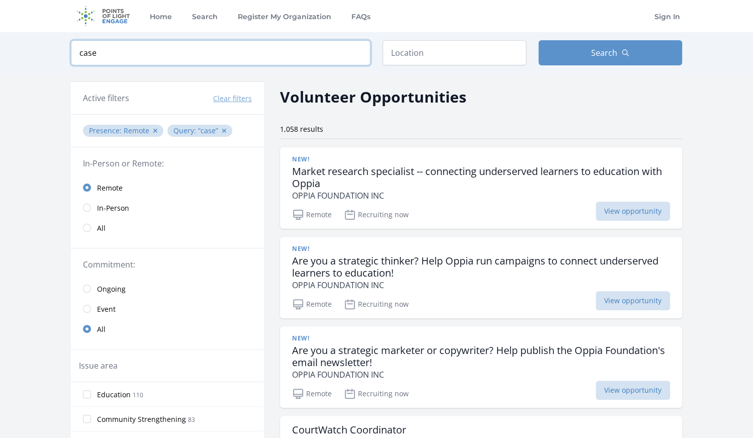
click at [173, 49] on input "case" at bounding box center [221, 52] width 300 height 25
type input "case for support"
click button "submit" at bounding box center [0, 0] width 0 height 0
